Goal: Task Accomplishment & Management: Use online tool/utility

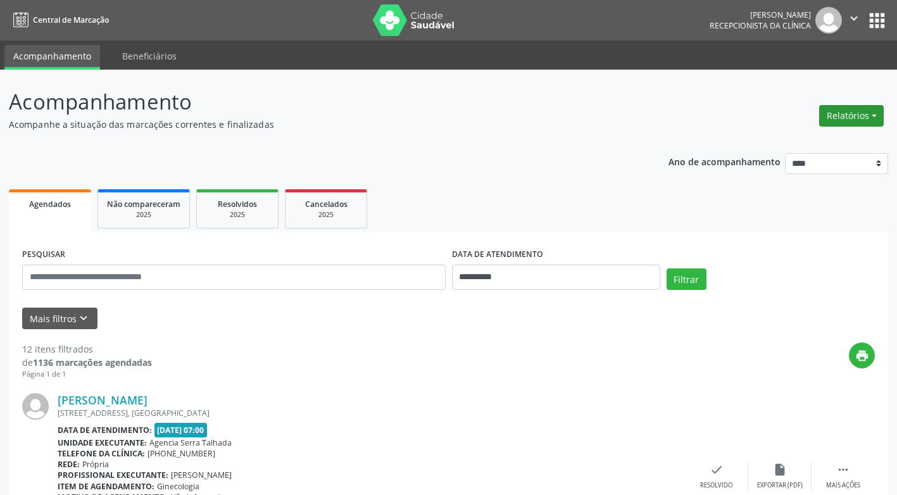
click at [838, 115] on button "Relatórios" at bounding box center [851, 116] width 65 height 22
click at [770, 146] on link "Agendamentos" at bounding box center [816, 143] width 136 height 18
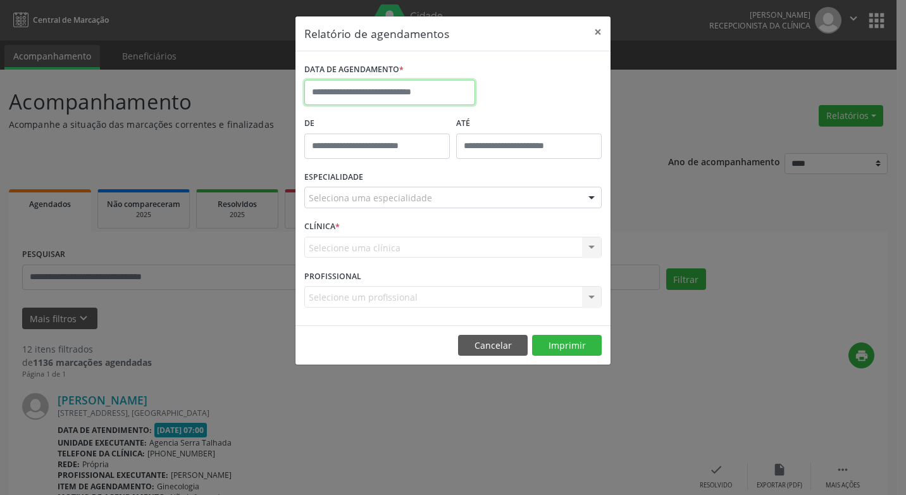
click at [395, 91] on input "text" at bounding box center [389, 92] width 171 height 25
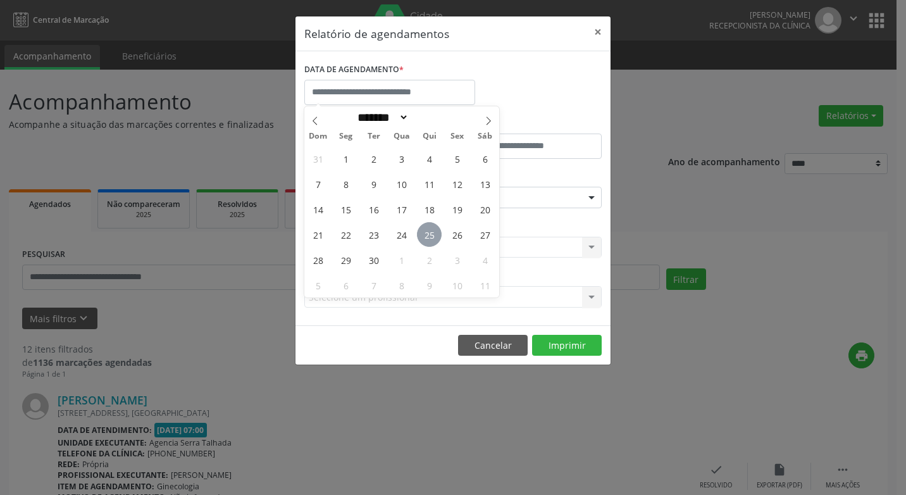
click at [427, 236] on span "25" at bounding box center [429, 234] width 25 height 25
type input "**********"
click at [427, 236] on span "25" at bounding box center [429, 234] width 25 height 25
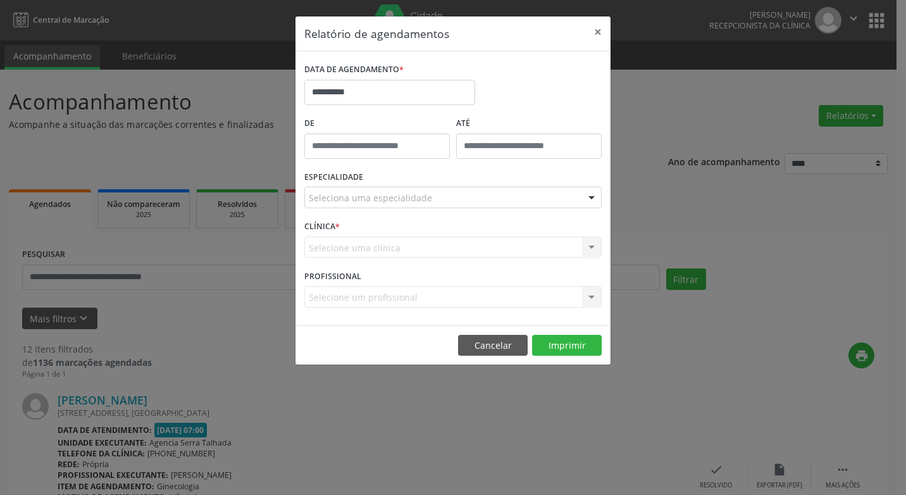
click at [427, 237] on div "Selecione uma clínica Nenhum resultado encontrado para: " " Não há nenhuma opçã…" at bounding box center [452, 248] width 297 height 22
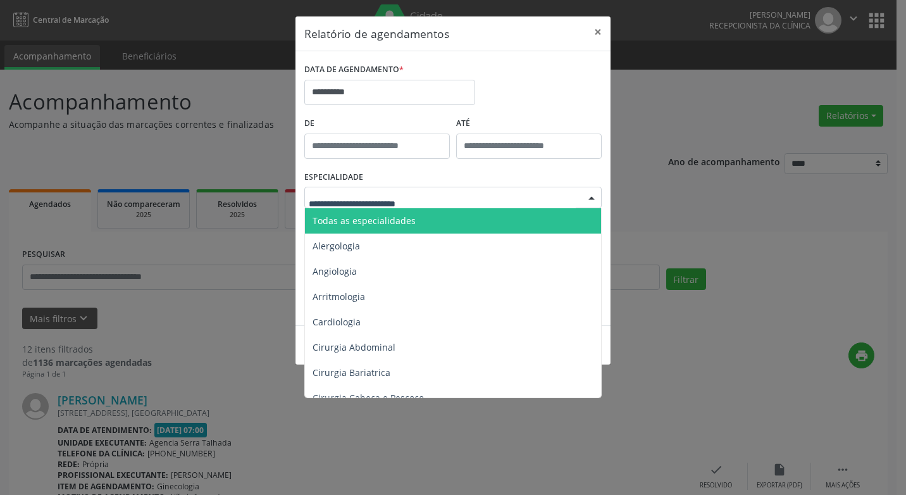
click at [589, 199] on div at bounding box center [591, 198] width 19 height 22
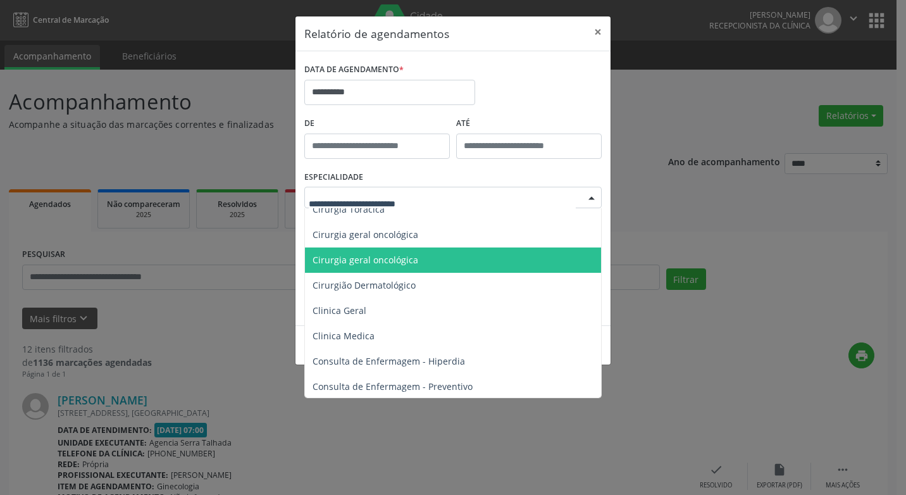
scroll to position [380, 0]
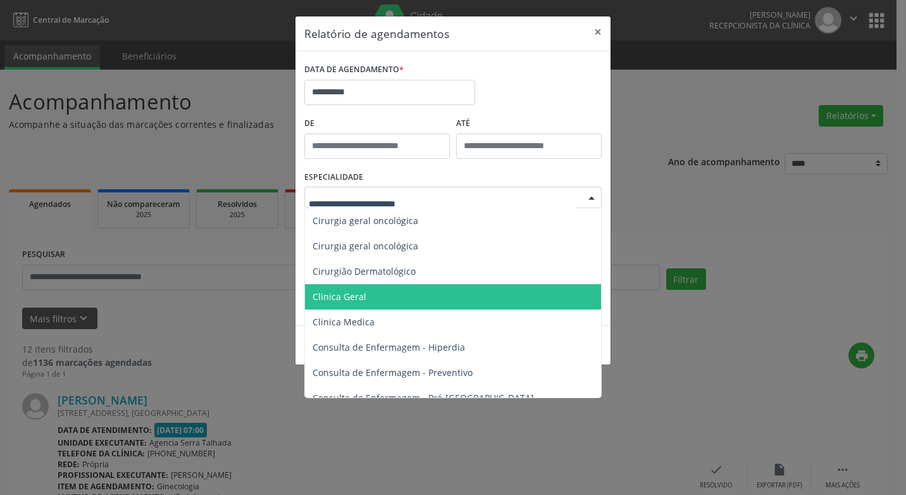
click at [358, 297] on span "Clinica Geral" at bounding box center [340, 296] width 54 height 12
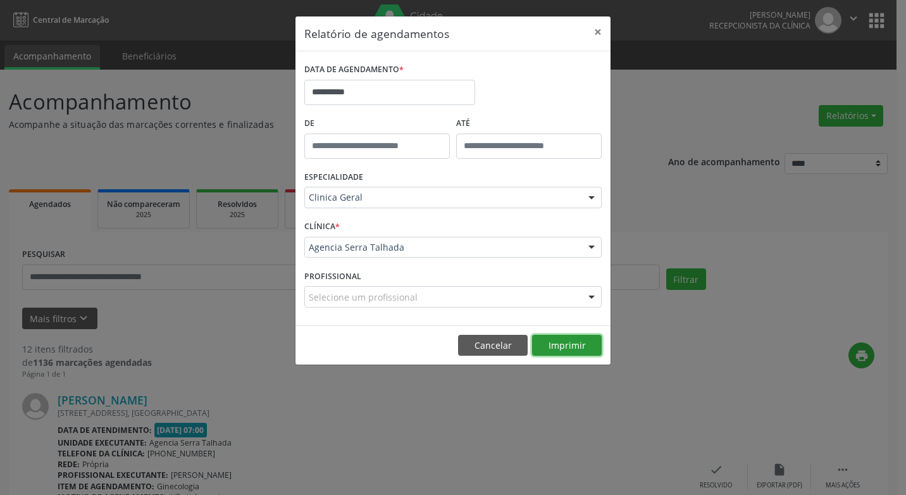
click at [567, 346] on button "Imprimir" at bounding box center [567, 346] width 70 height 22
